Goal: Obtain resource: Download file/media

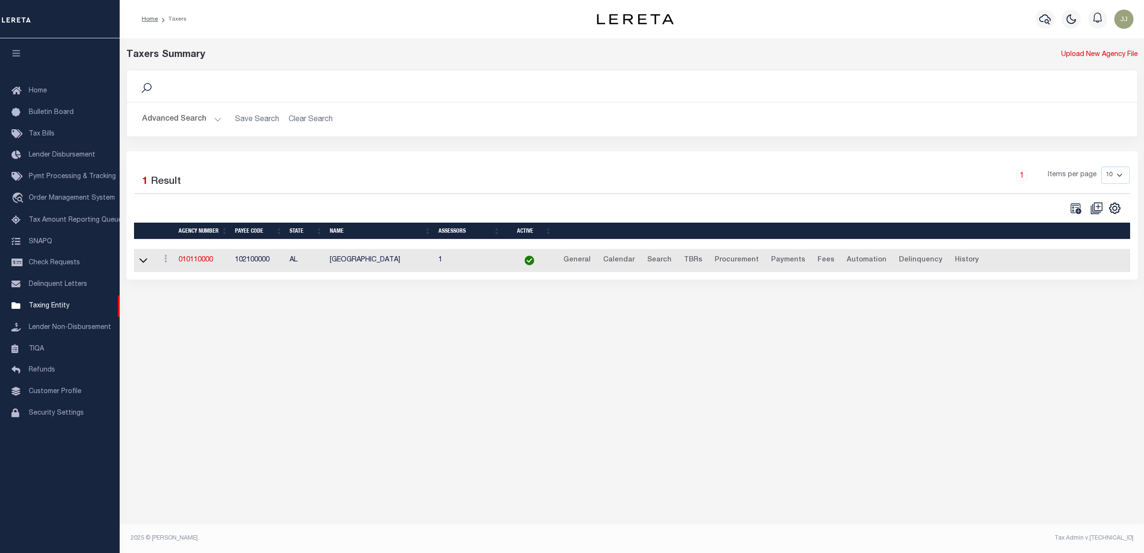
click at [201, 257] on td "010110000" at bounding box center [203, 260] width 56 height 23
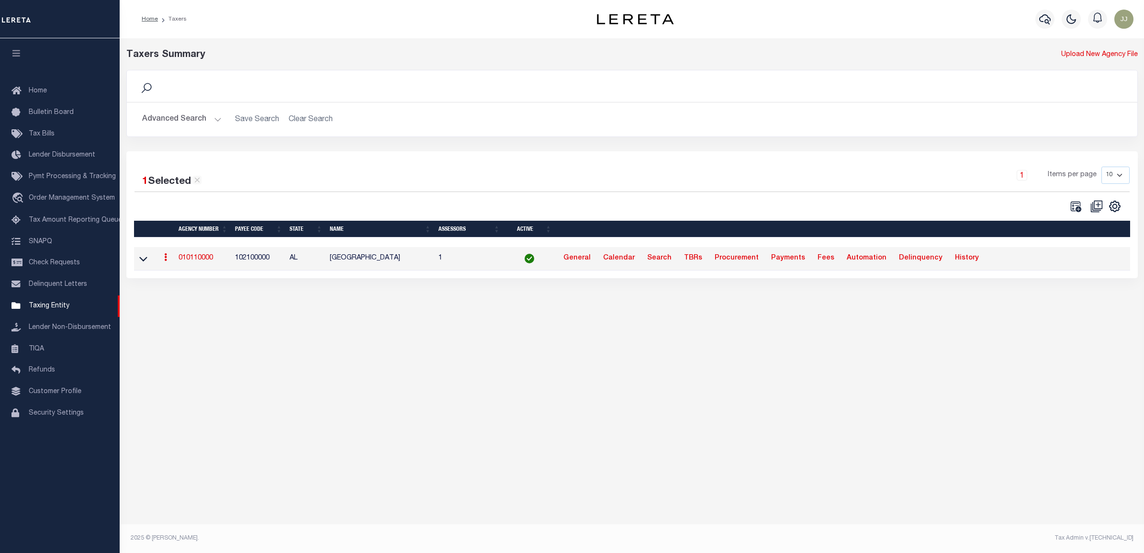
click at [201, 256] on link "010110000" at bounding box center [195, 258] width 34 height 7
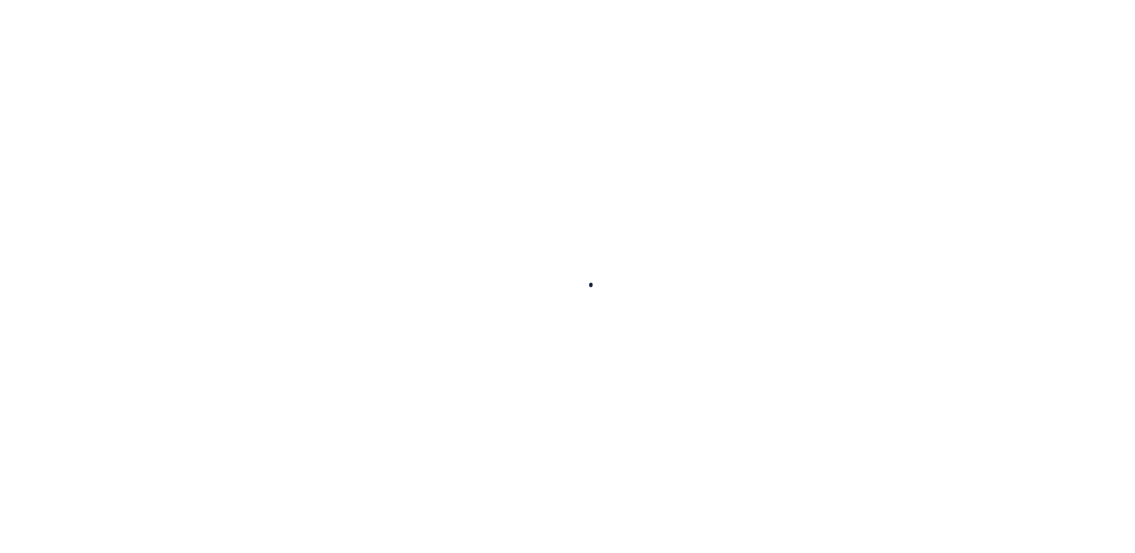
select select
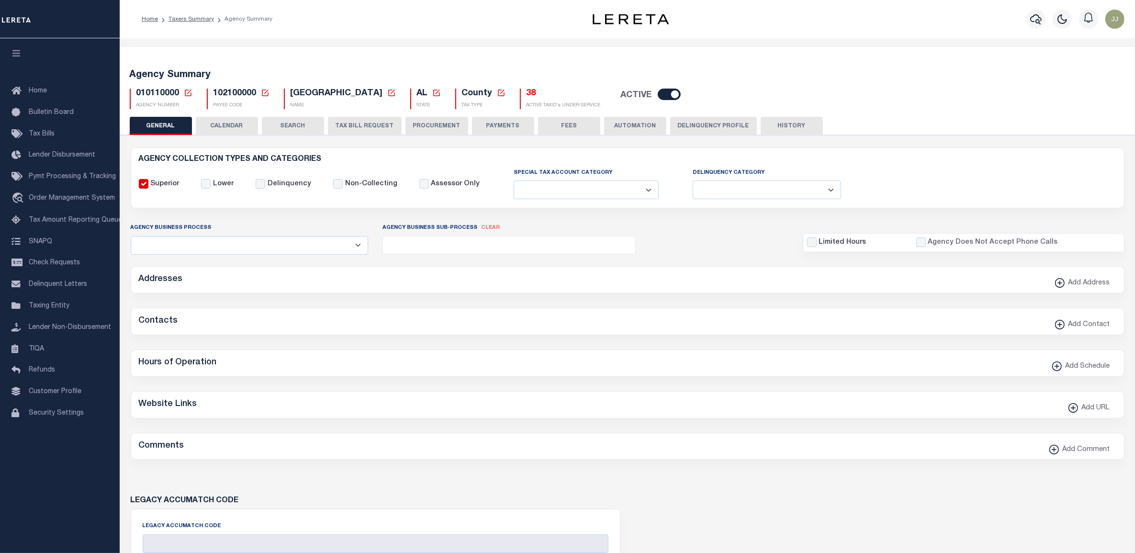
checkbox input "false"
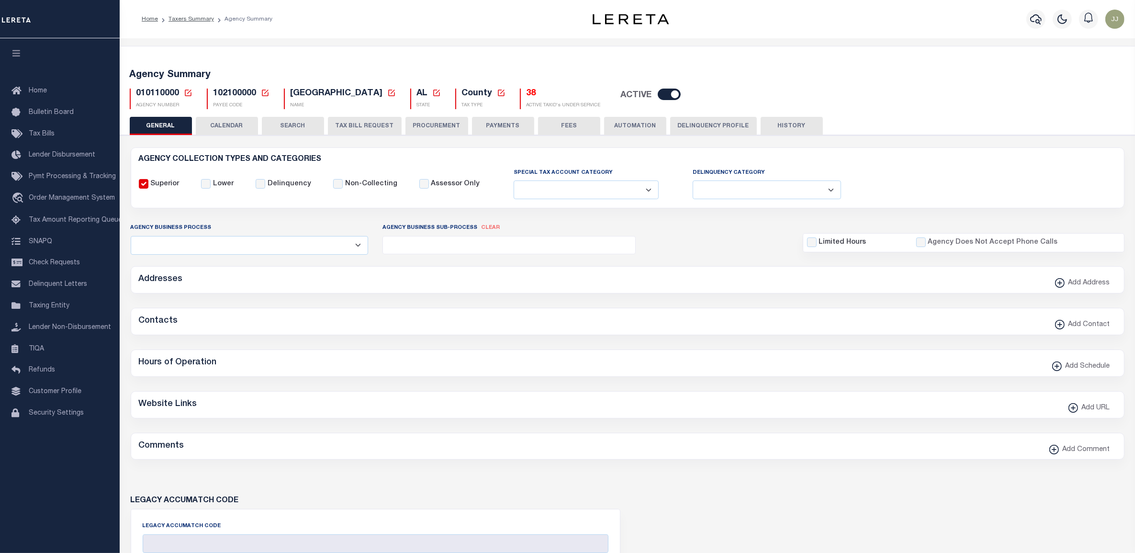
type input "102100000"
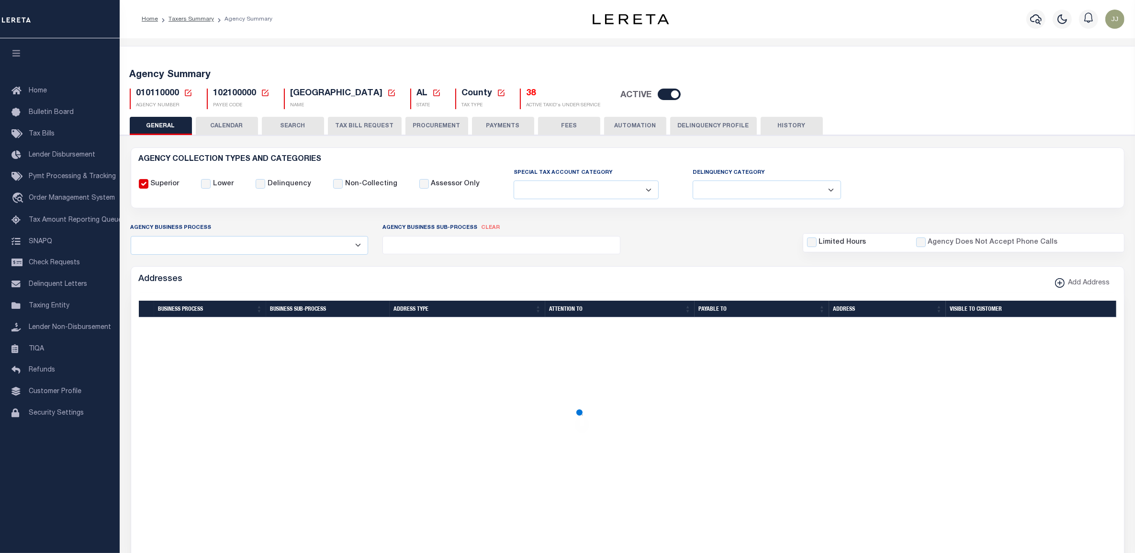
click at [187, 96] on icon at bounding box center [188, 93] width 9 height 9
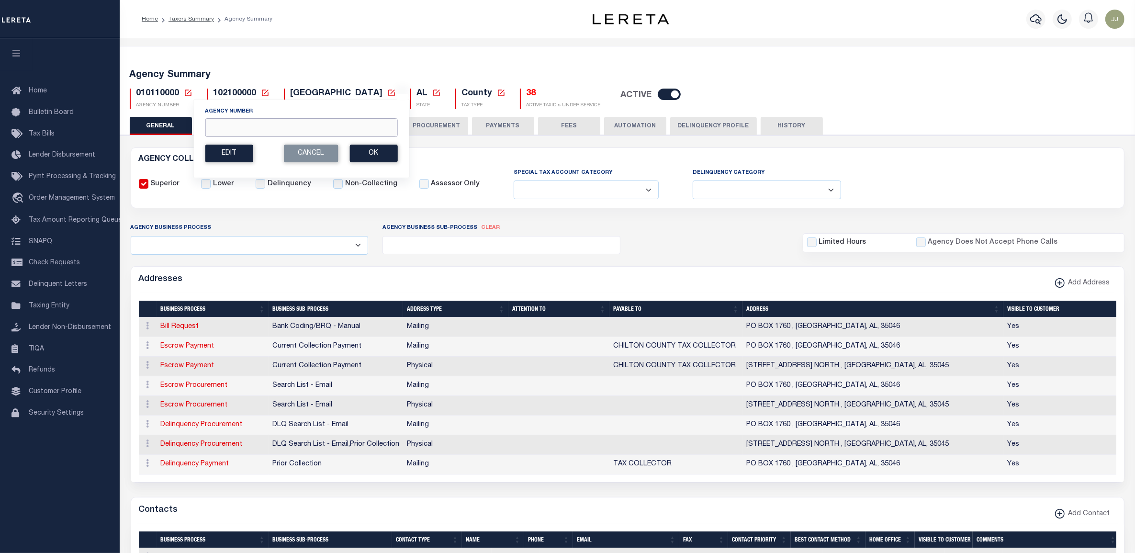
click at [230, 128] on input "Agency Number" at bounding box center [301, 127] width 192 height 19
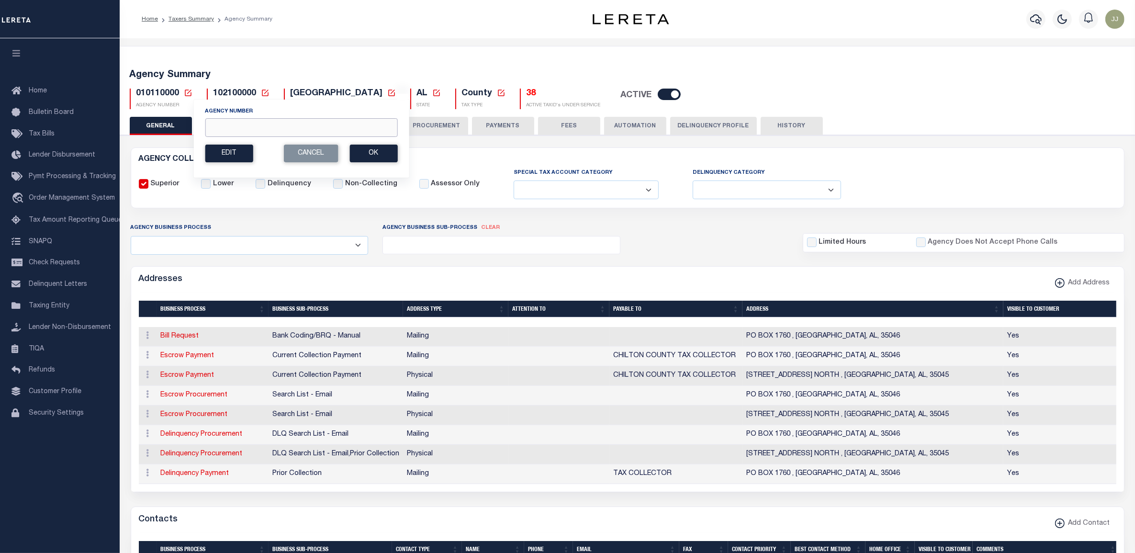
paste input "422370000"
type input "422370000"
click at [378, 149] on button "Ok" at bounding box center [373, 154] width 48 height 18
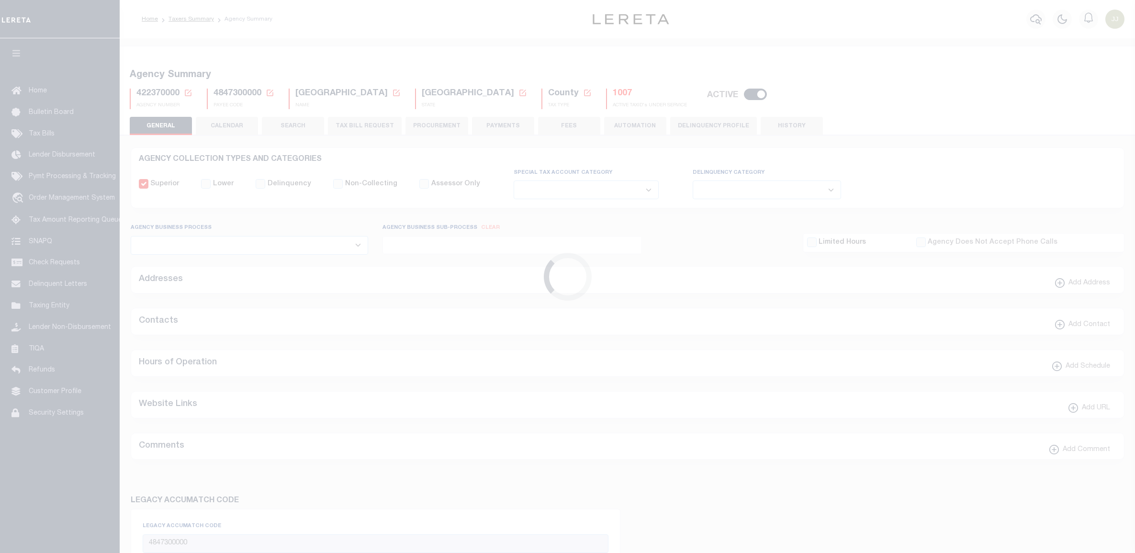
select select
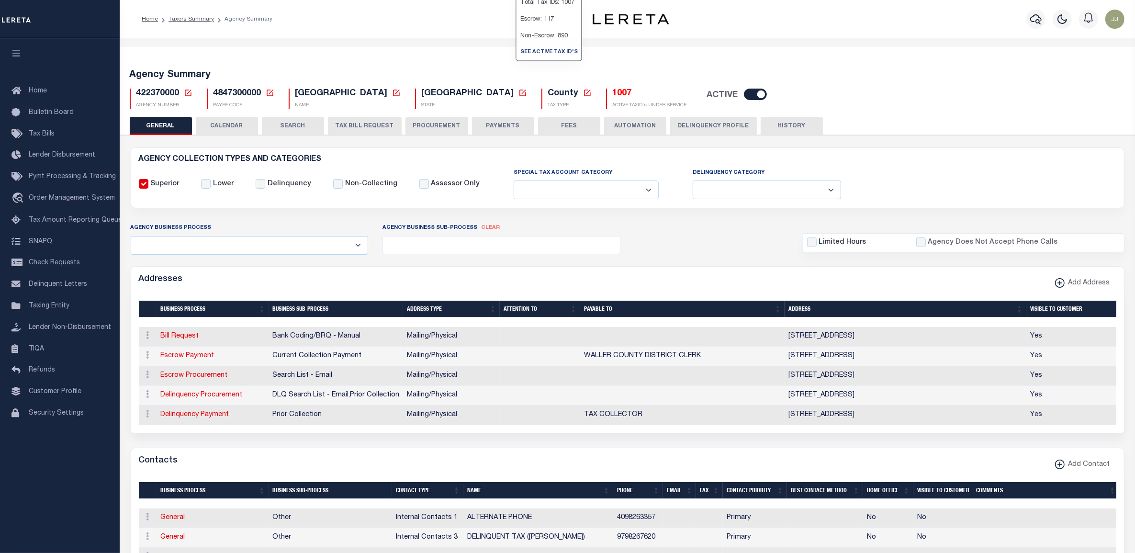
click at [612, 94] on h5 "1007" at bounding box center [649, 94] width 74 height 11
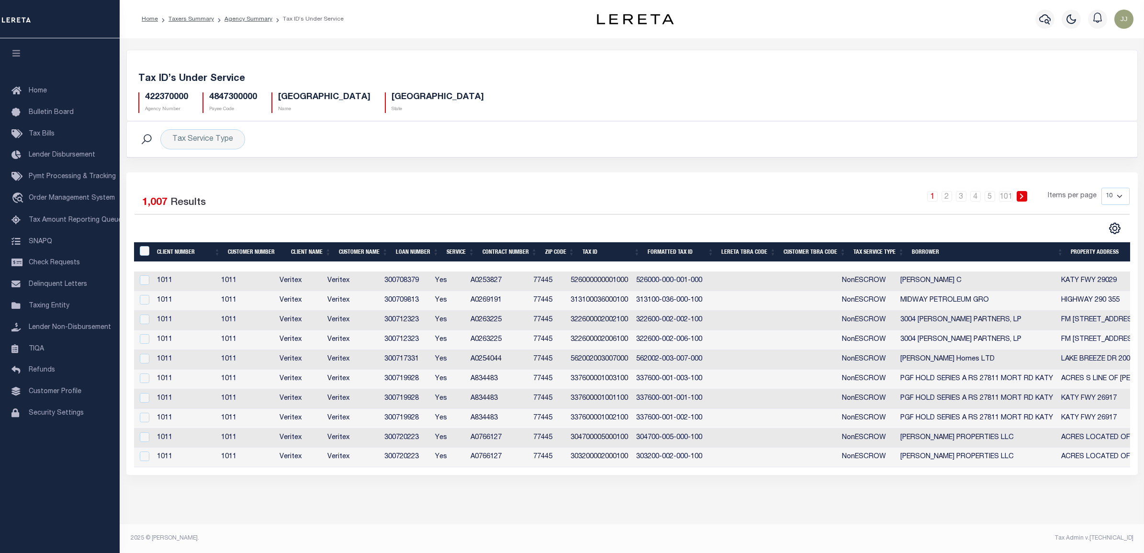
click at [1123, 194] on select "10 25 50 100" at bounding box center [1115, 196] width 28 height 17
select select "100"
click at [1101, 188] on select "10 25 50 100" at bounding box center [1115, 196] width 28 height 17
click at [1109, 232] on icon at bounding box center [1114, 228] width 11 height 11
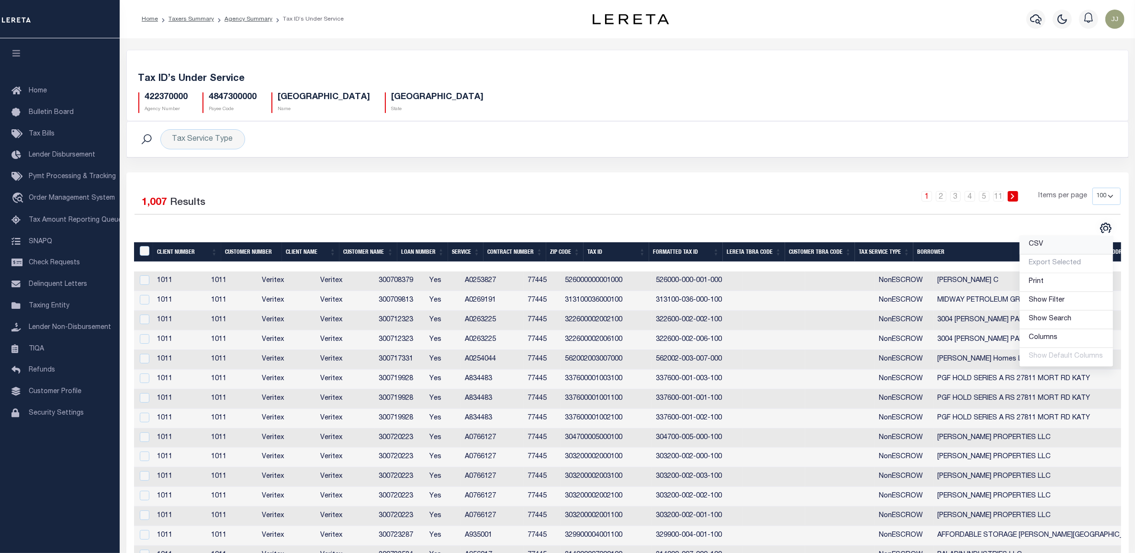
click at [1090, 244] on link "CSV" at bounding box center [1065, 244] width 93 height 19
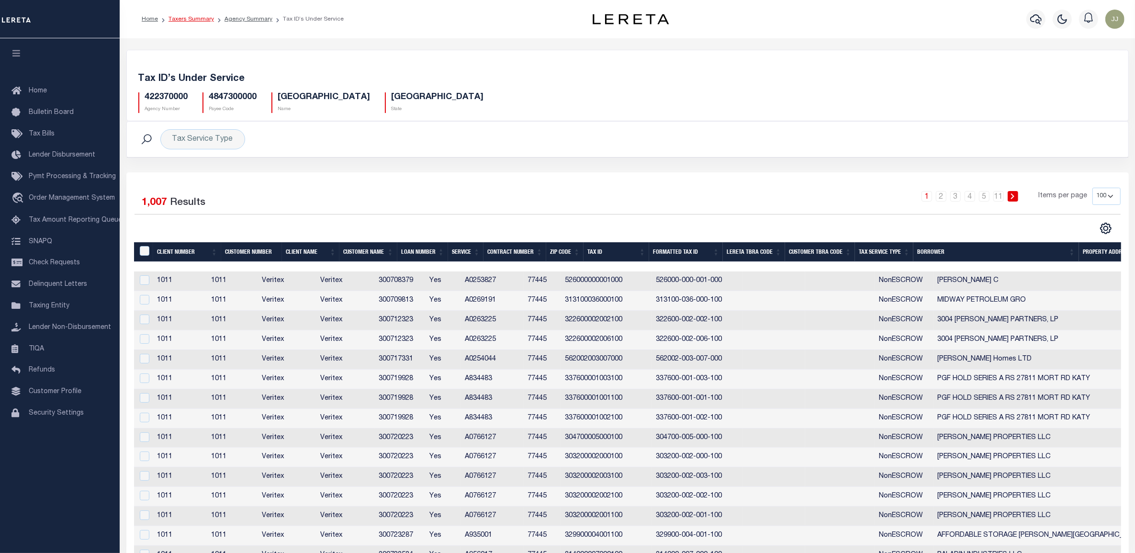
click at [193, 18] on link "Taxers Summary" at bounding box center [190, 19] width 45 height 6
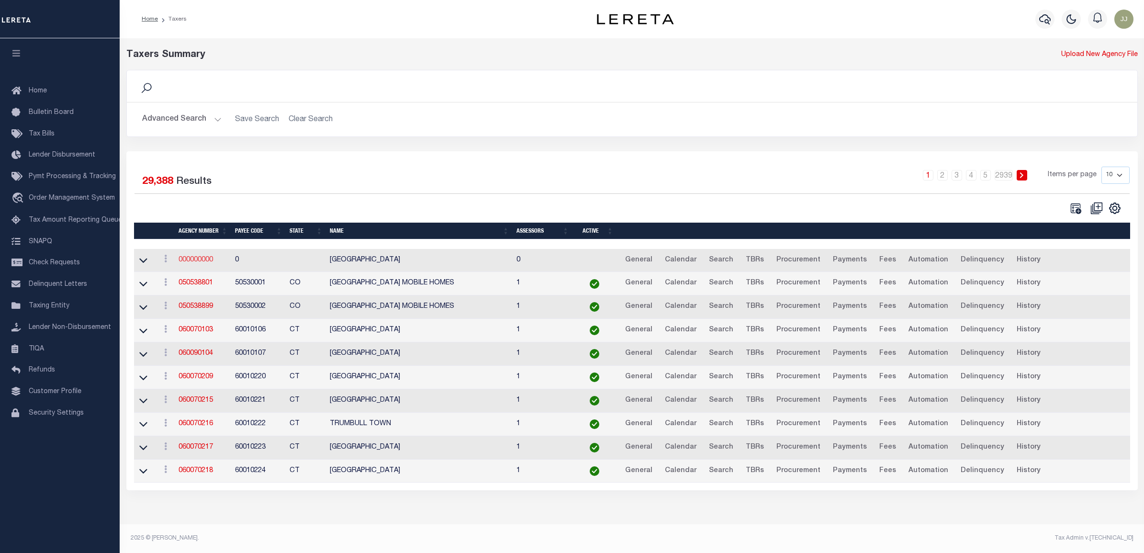
click at [208, 263] on link "000000000" at bounding box center [195, 259] width 34 height 7
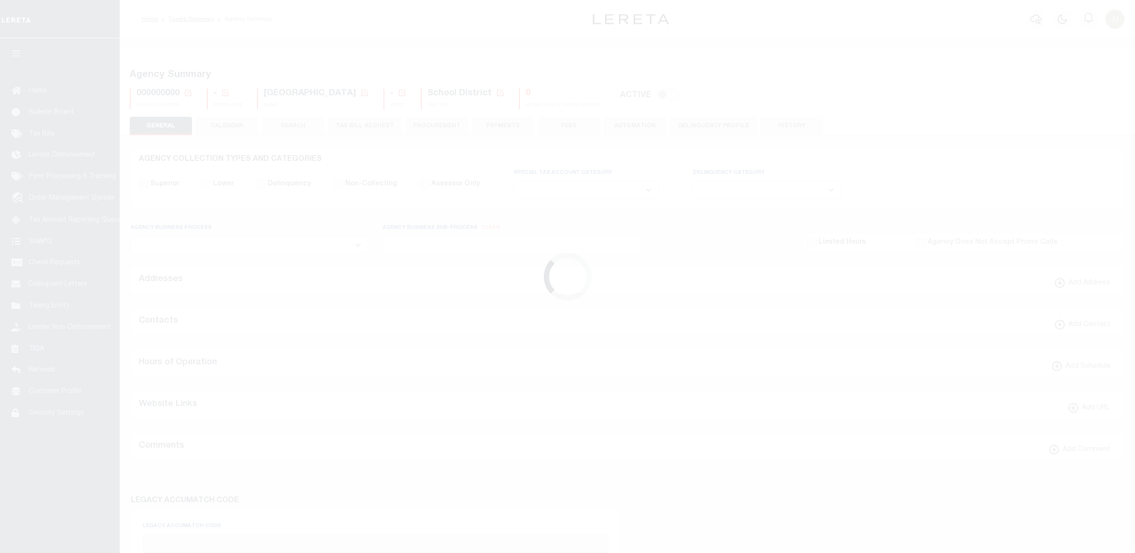
select select
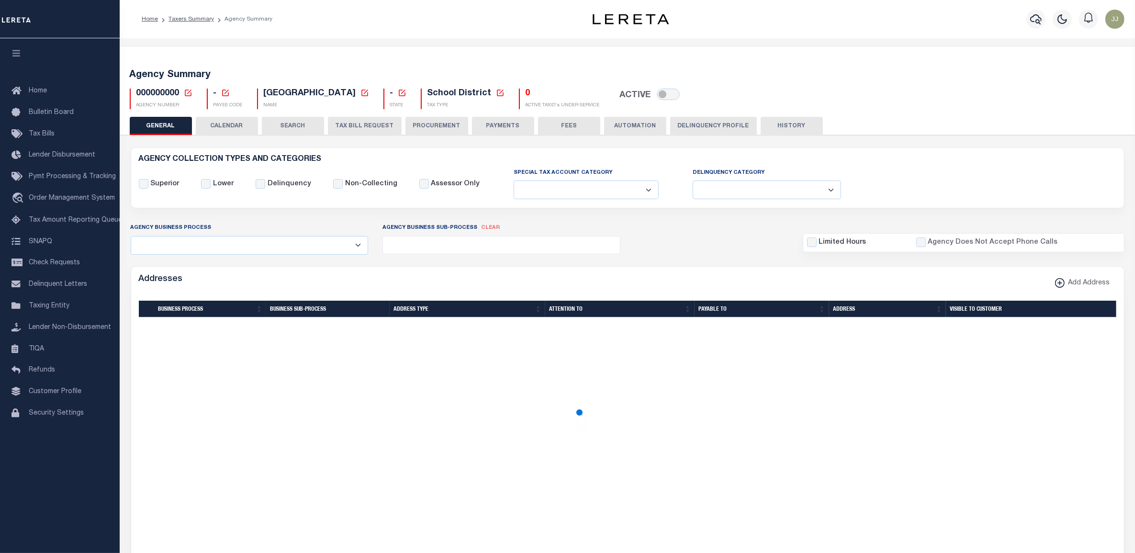
click at [190, 92] on icon at bounding box center [188, 93] width 9 height 9
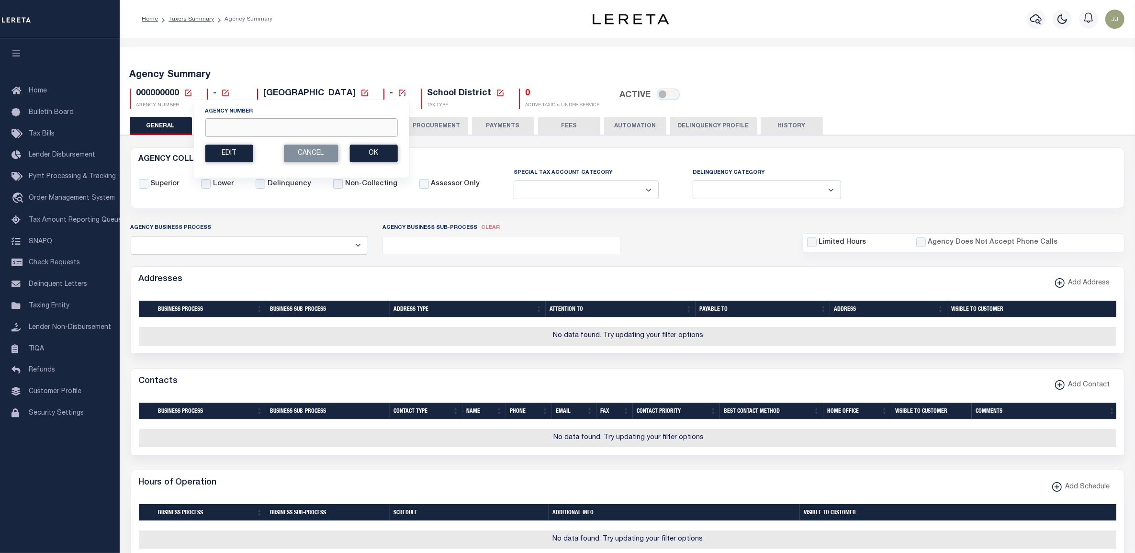
paste input "390100000"
type input "390100000"
click at [390, 154] on button "Ok" at bounding box center [373, 154] width 48 height 18
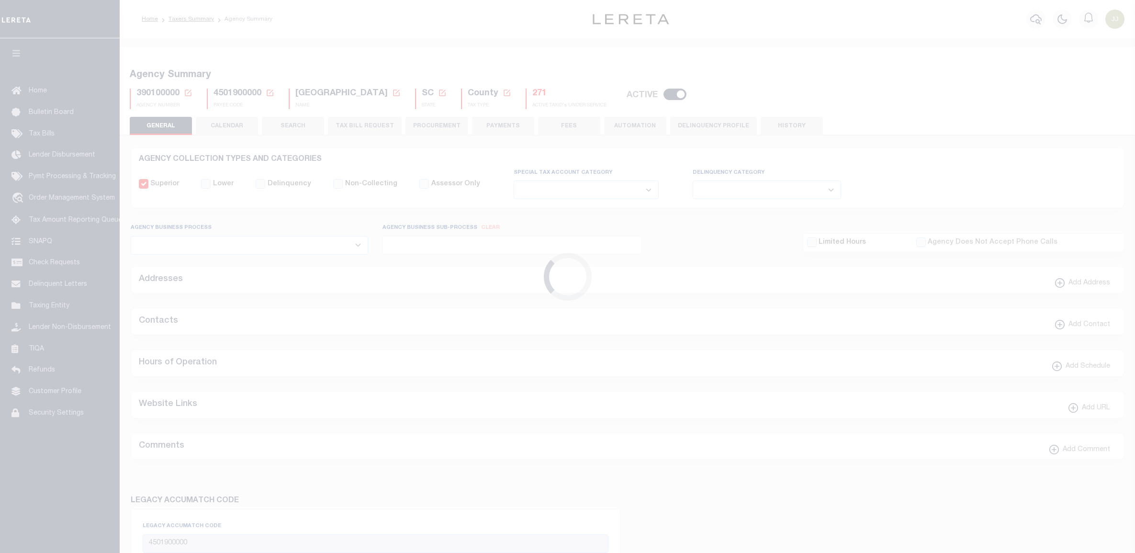
select select
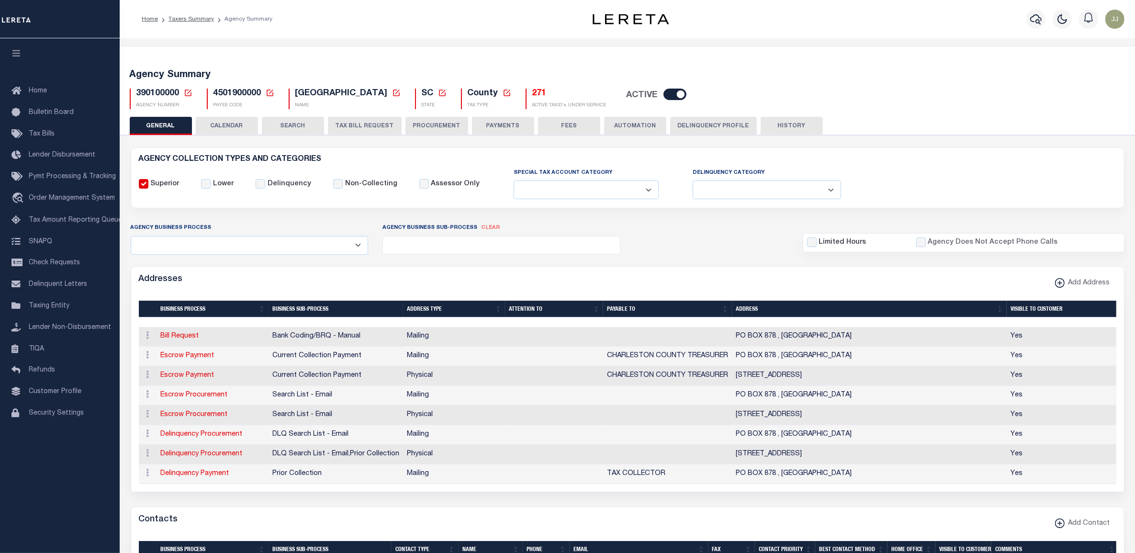
click at [538, 95] on h5 "271" at bounding box center [569, 94] width 74 height 11
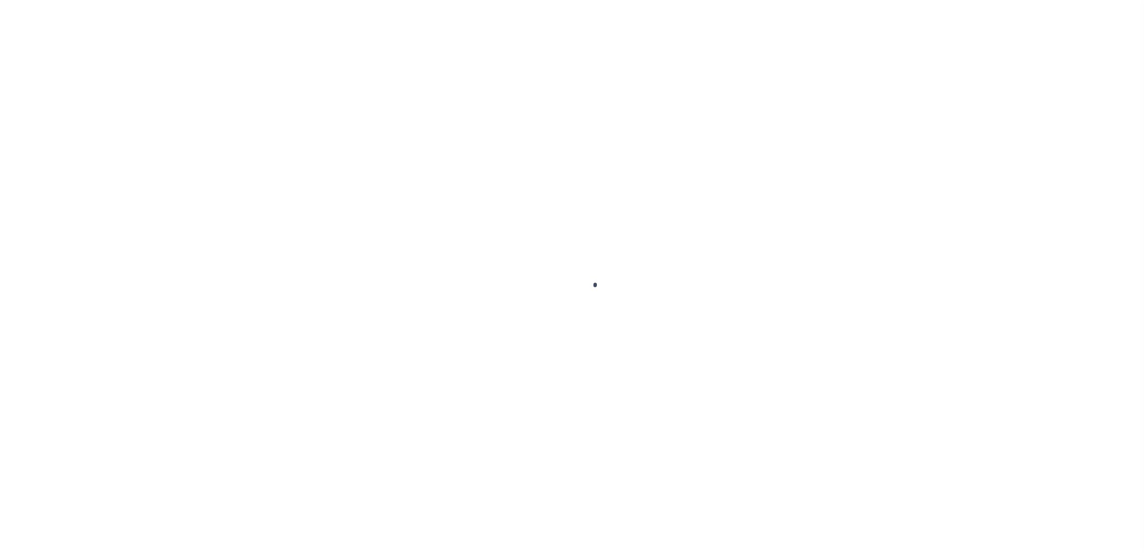
select select "100"
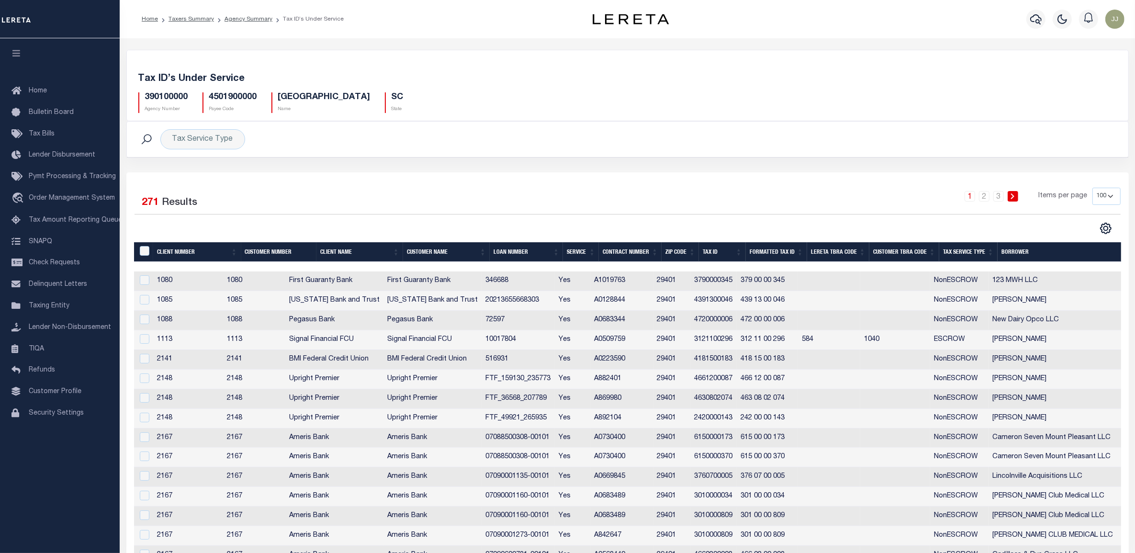
click at [950, 256] on th "Tax Service Type" at bounding box center [968, 252] width 58 height 20
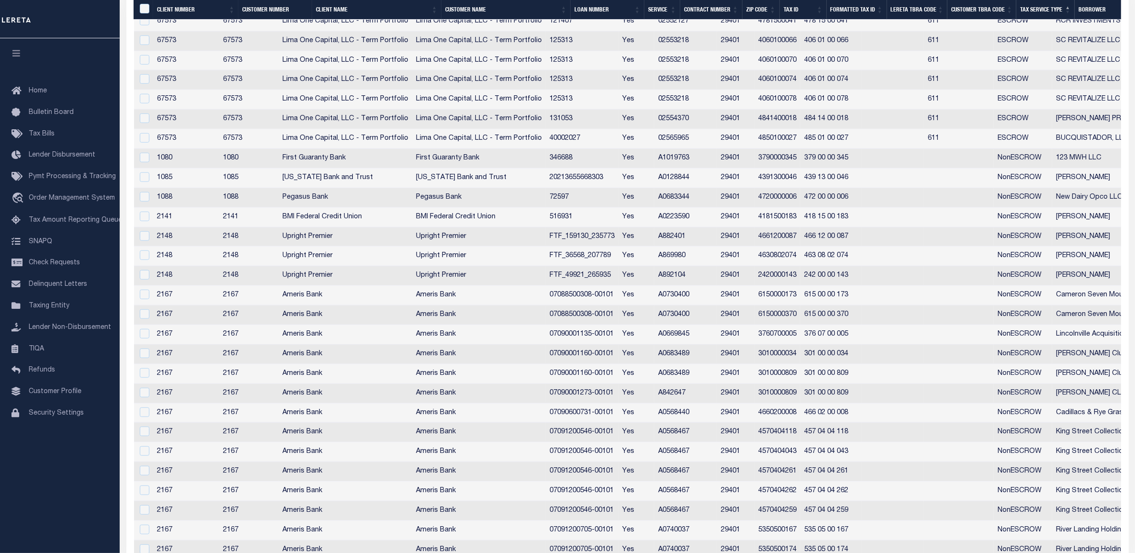
scroll to position [897, 0]
